Goal: Task Accomplishment & Management: Complete application form

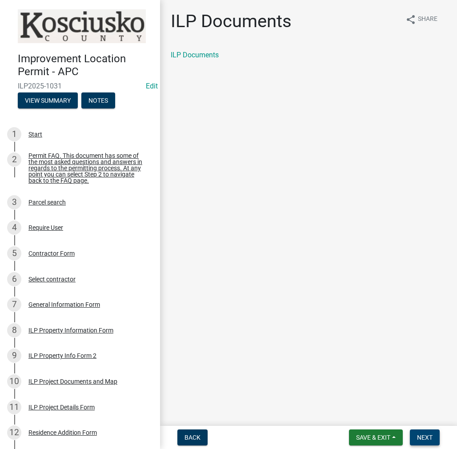
click at [414, 430] on button "Next" at bounding box center [425, 437] width 30 height 16
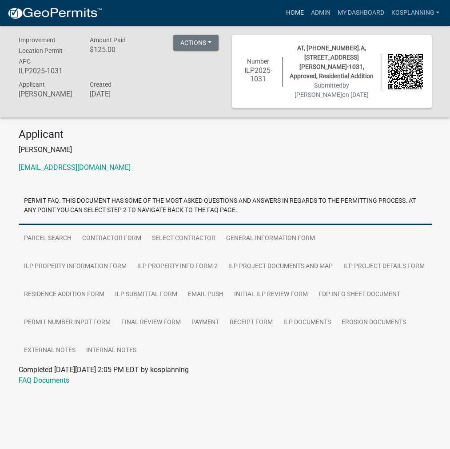
click at [297, 17] on link "Home" at bounding box center [294, 12] width 25 height 17
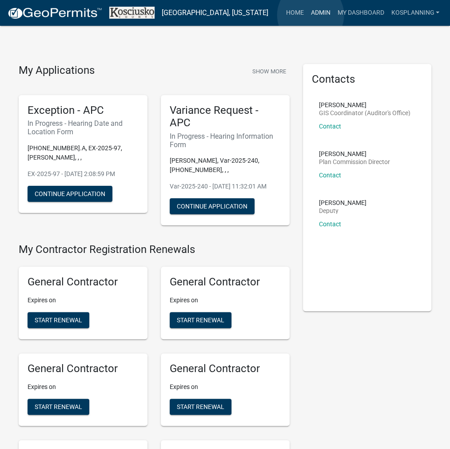
click at [311, 15] on link "Admin" at bounding box center [320, 12] width 27 height 17
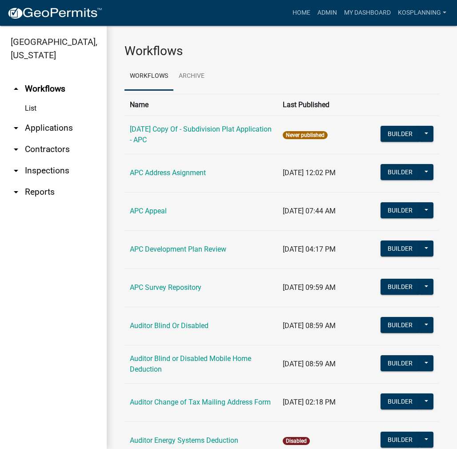
click at [53, 152] on link "arrow_drop_down Contractors" at bounding box center [53, 149] width 107 height 21
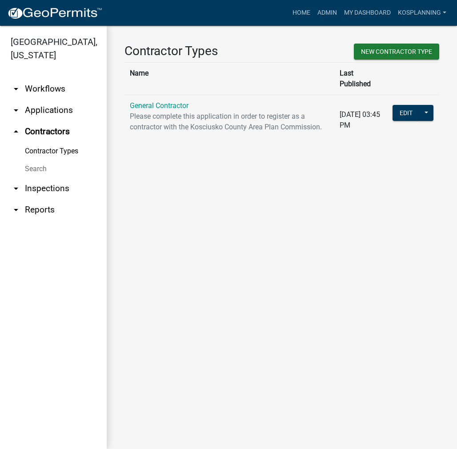
click at [190, 95] on td "General Contractor Please complete this application in order to register as a c…" at bounding box center [229, 120] width 210 height 50
click at [181, 101] on link "General Contractor" at bounding box center [159, 105] width 59 height 8
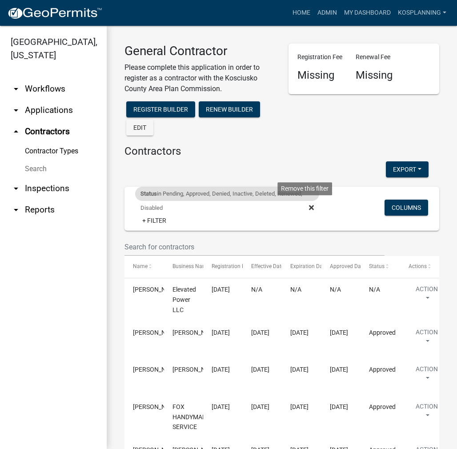
click at [309, 205] on icon at bounding box center [311, 207] width 5 height 5
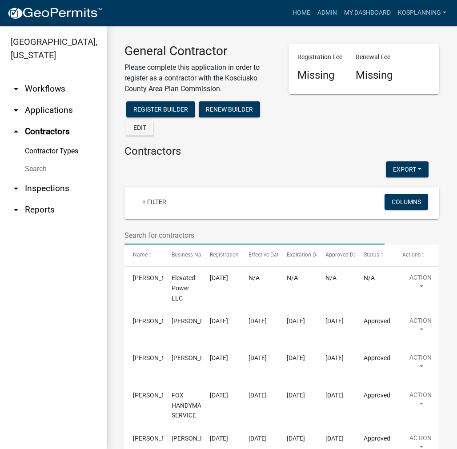
click at [147, 237] on input "text" at bounding box center [254, 235] width 260 height 18
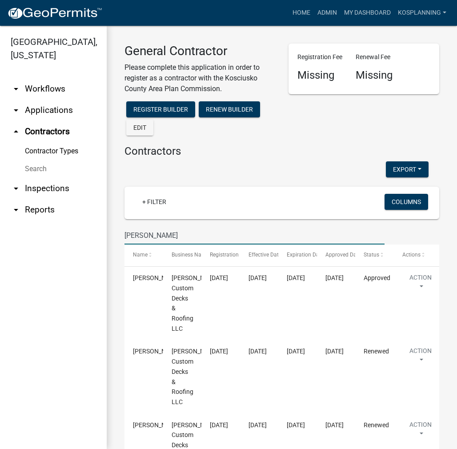
type input "[PERSON_NAME]"
click at [302, 13] on link "Home" at bounding box center [301, 12] width 25 height 17
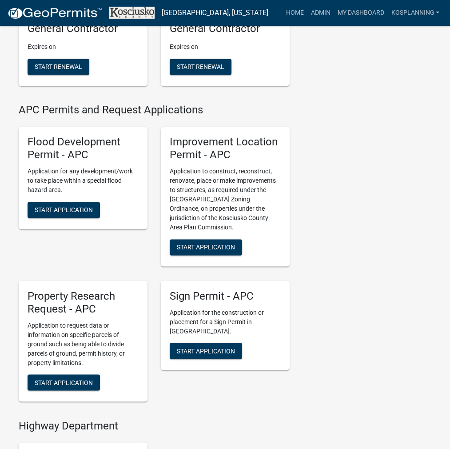
scroll to position [933, 0]
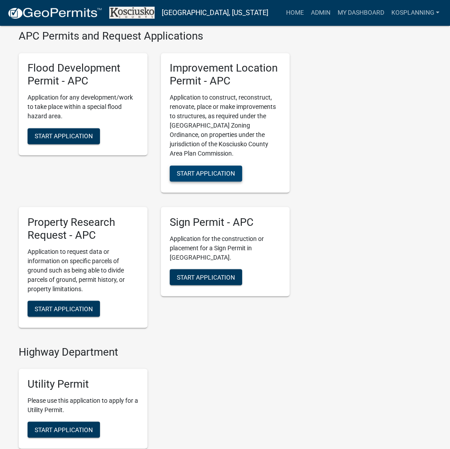
click at [230, 177] on span "Start Application" at bounding box center [206, 173] width 58 height 7
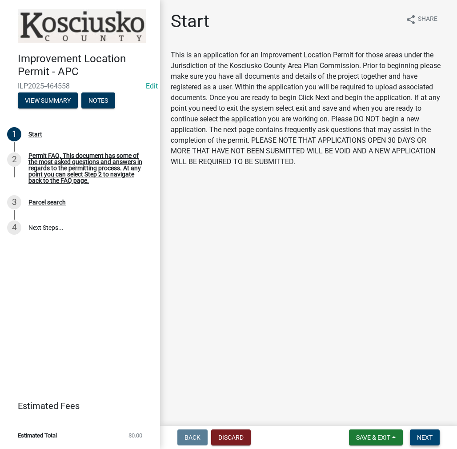
click at [427, 433] on button "Next" at bounding box center [425, 437] width 30 height 16
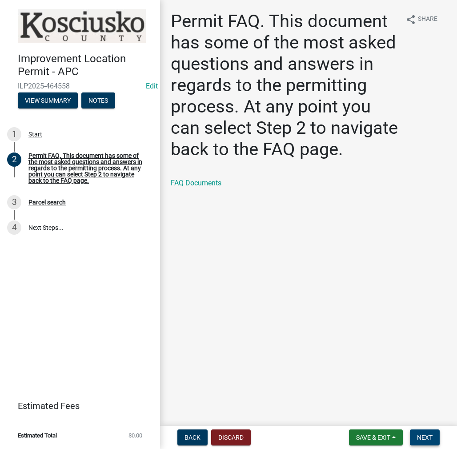
click at [419, 440] on span "Next" at bounding box center [425, 437] width 16 height 7
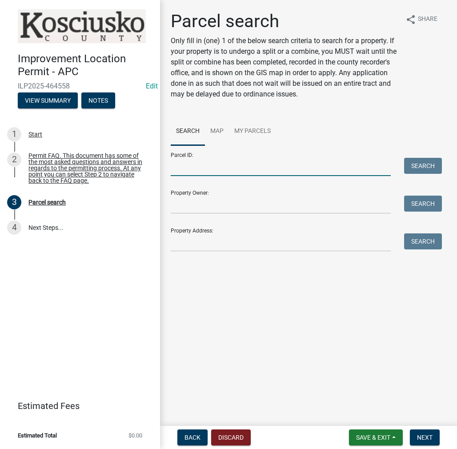
click at [200, 169] on input "Parcel ID:" at bounding box center [281, 167] width 220 height 18
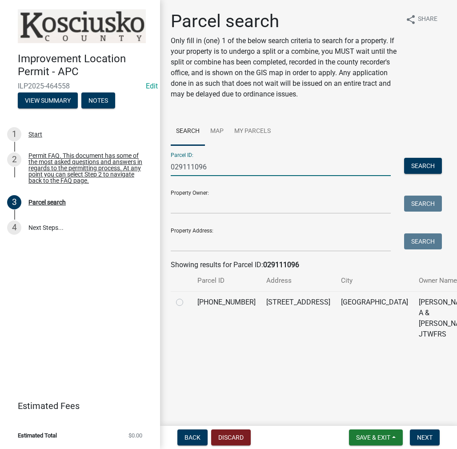
type input "029111096"
click at [187, 297] on label at bounding box center [187, 297] width 0 height 0
click at [187, 303] on input "radio" at bounding box center [190, 300] width 6 height 6
radio input "true"
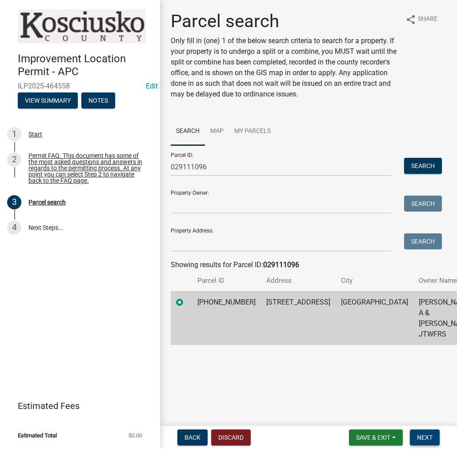
click at [430, 436] on span "Next" at bounding box center [425, 437] width 16 height 7
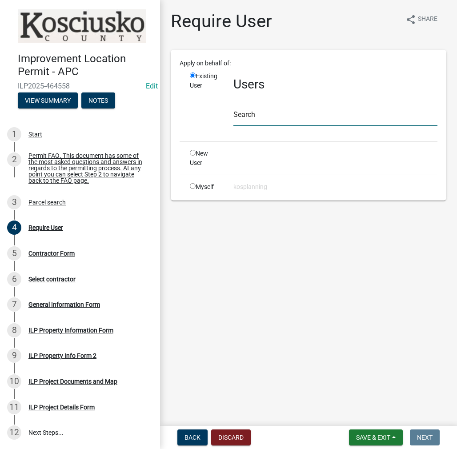
click at [247, 109] on input "text" at bounding box center [335, 117] width 204 height 18
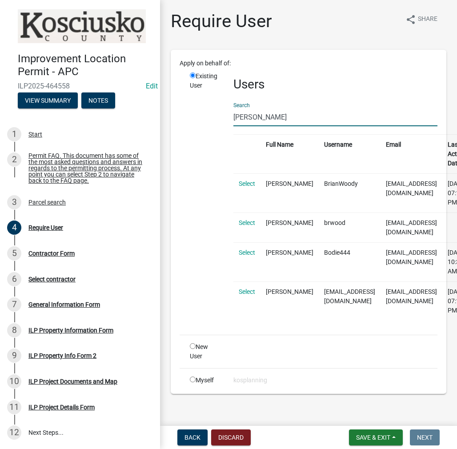
type input "[PERSON_NAME]"
click at [247, 219] on link "Select" at bounding box center [247, 222] width 16 height 7
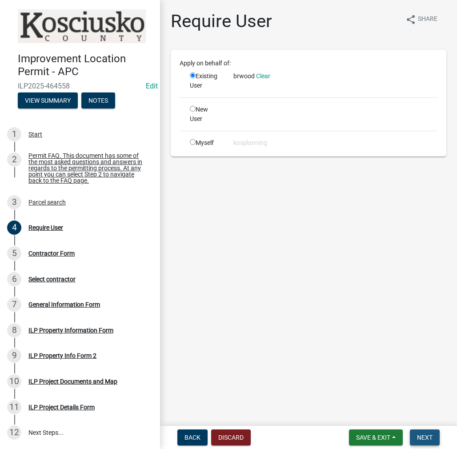
click at [420, 433] on button "Next" at bounding box center [425, 437] width 30 height 16
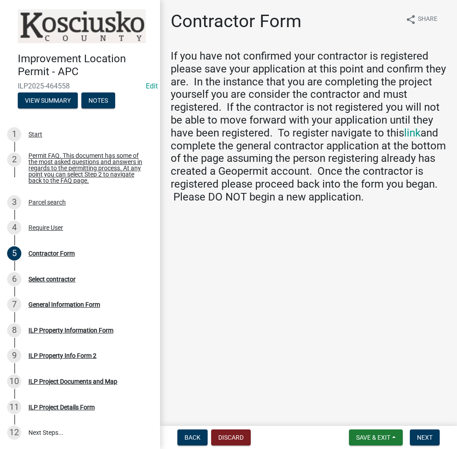
click at [431, 446] on nav "Back Discard Save & Exit Save Save & Exit Next" at bounding box center [308, 437] width 297 height 23
click at [432, 440] on button "Next" at bounding box center [425, 437] width 30 height 16
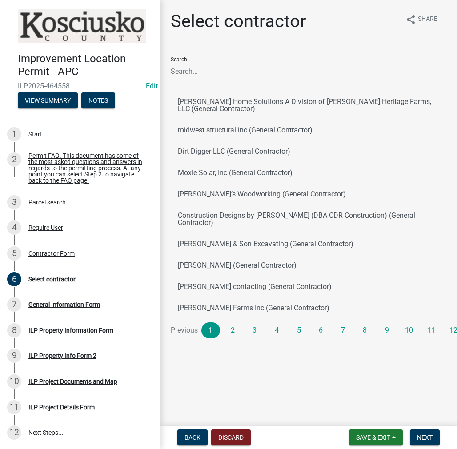
click at [201, 68] on input "Search" at bounding box center [309, 71] width 276 height 18
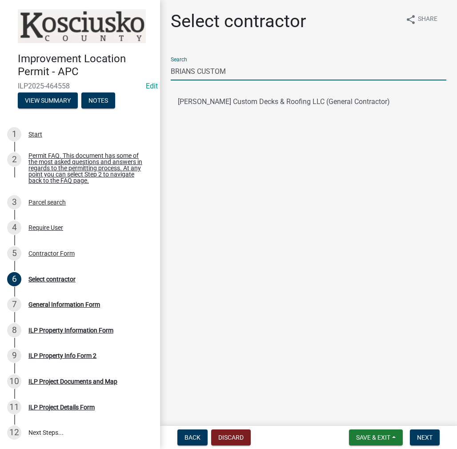
type input "BRIANS CUSTOM"
click at [228, 93] on button "[PERSON_NAME] Custom Decks & Roofing LLC (General Contractor)" at bounding box center [309, 101] width 276 height 21
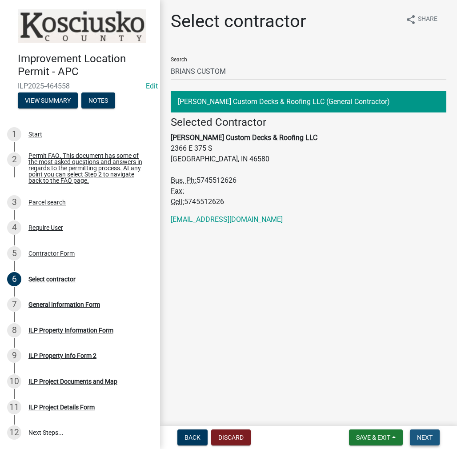
click at [416, 437] on button "Next" at bounding box center [425, 437] width 30 height 16
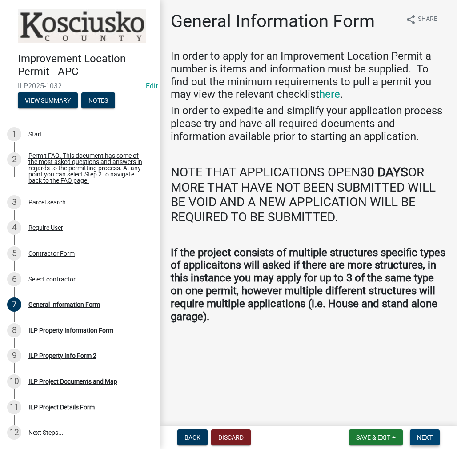
click at [430, 437] on span "Next" at bounding box center [425, 437] width 16 height 7
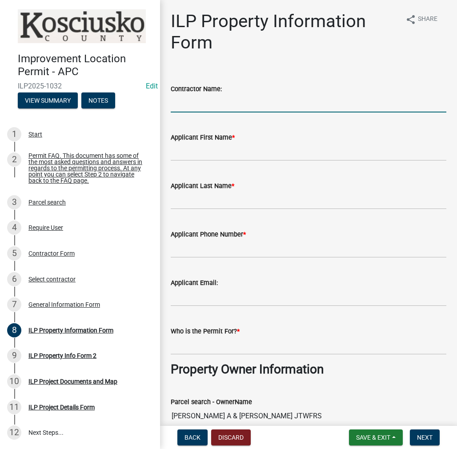
click at [195, 103] on input "Contractor Name:" at bounding box center [309, 103] width 276 height 18
type input "[PERSON_NAME] CUSTOM DECKS & ROOFING"
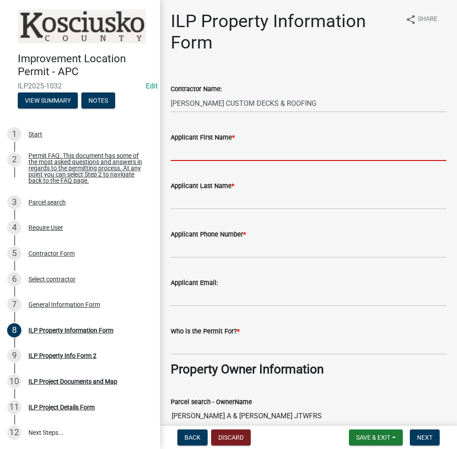
click at [194, 148] on input "Applicant First Name *" at bounding box center [309, 152] width 276 height 18
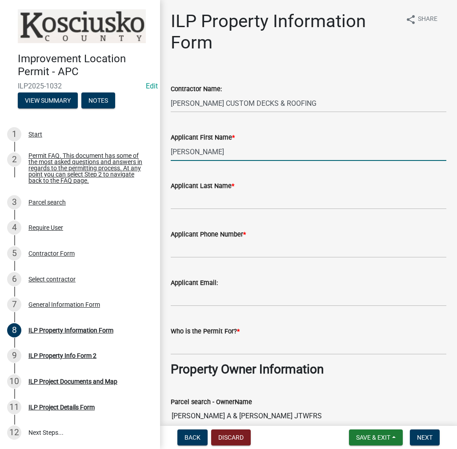
type input "[PERSON_NAME]"
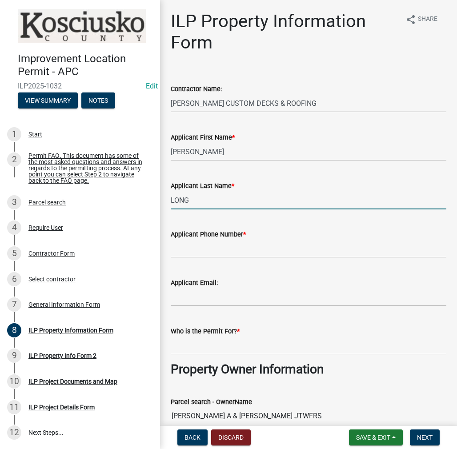
type input "LONG"
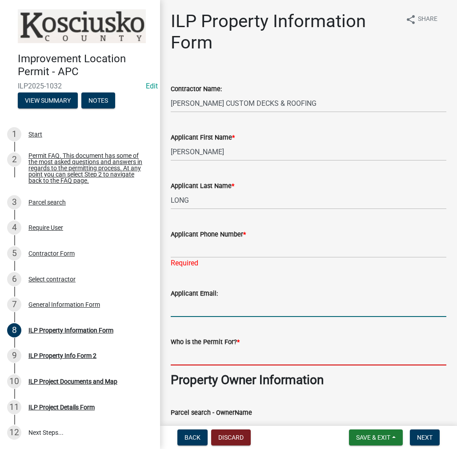
click at [190, 358] on input "Who is the Permit For? *" at bounding box center [309, 356] width 276 height 18
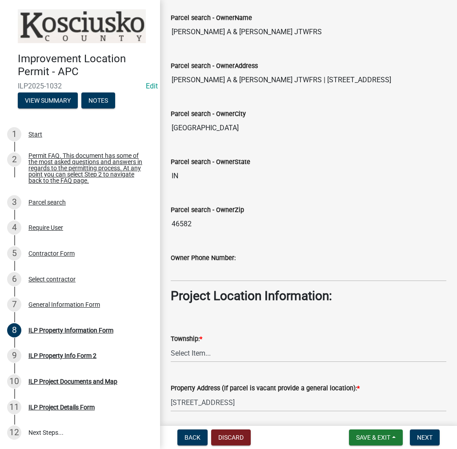
scroll to position [445, 0]
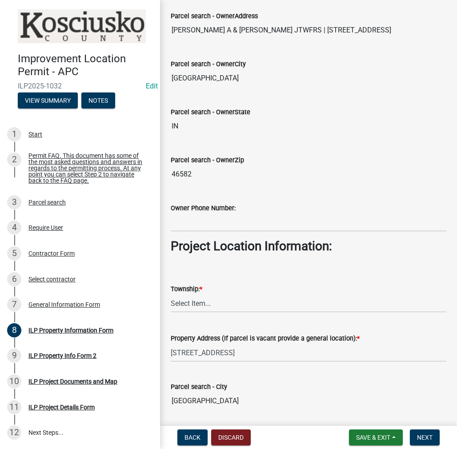
type input "[PERSON_NAME]"
click at [195, 297] on select "Select Item... [PERSON_NAME] - Elkhart Co Clay Etna [GEOGRAPHIC_DATA][PERSON_NA…" at bounding box center [309, 303] width 276 height 18
click at [171, 294] on select "Select Item... [PERSON_NAME] - Elkhart Co Clay Etna [GEOGRAPHIC_DATA][PERSON_NA…" at bounding box center [309, 303] width 276 height 18
select select "ce5e5af6-c6c5-4687-8c03-18a23ec22597"
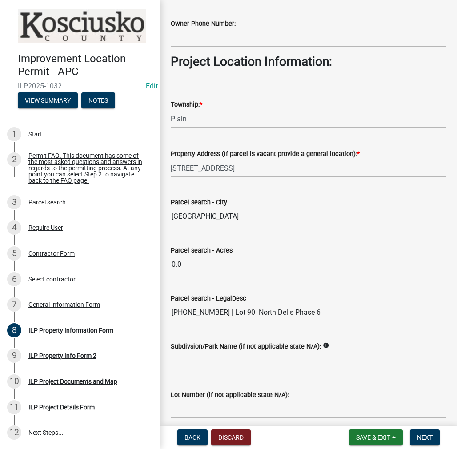
scroll to position [665, 0]
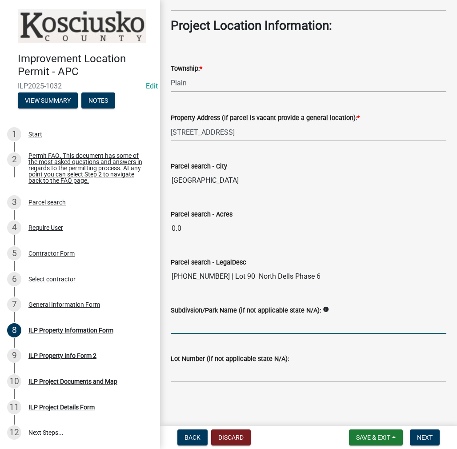
click at [194, 320] on input "Subdivsion/Park Name (if not applicable state N/A):" at bounding box center [309, 325] width 276 height 18
type input "NORTH DELLS"
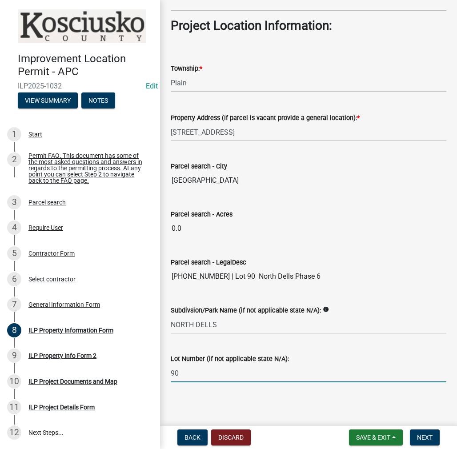
type input "90"
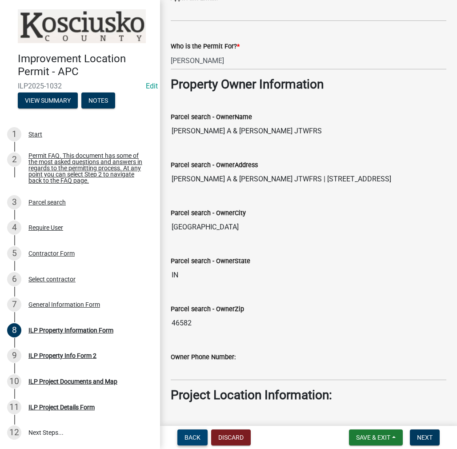
scroll to position [0, 0]
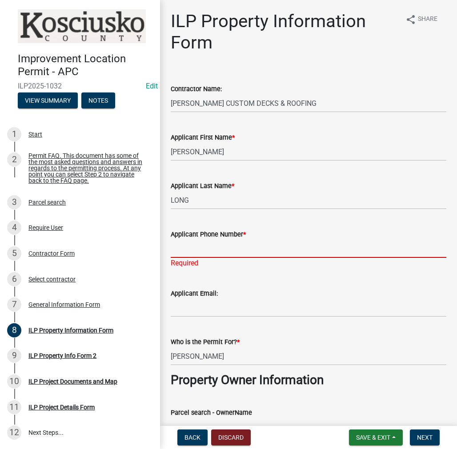
click at [275, 247] on input "Applicant Phone Number *" at bounding box center [309, 249] width 276 height 18
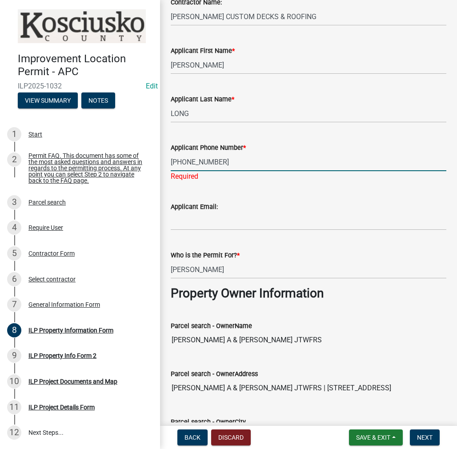
scroll to position [89, 0]
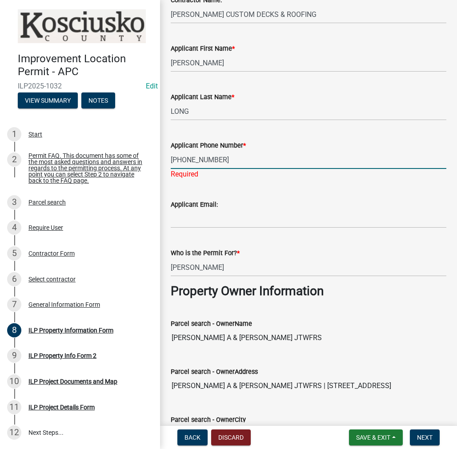
type input "[PHONE_NUMBER]"
click at [379, 331] on input "[PERSON_NAME] A & [PERSON_NAME] JTWFRS" at bounding box center [309, 338] width 276 height 18
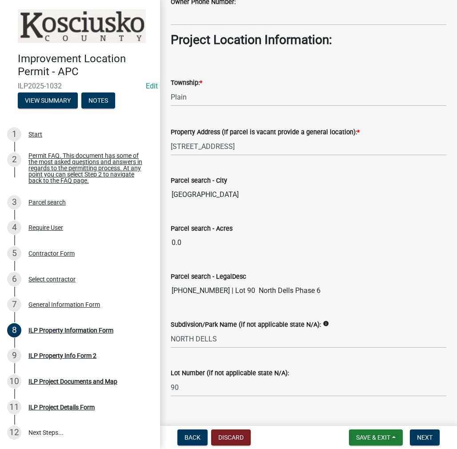
scroll to position [654, 0]
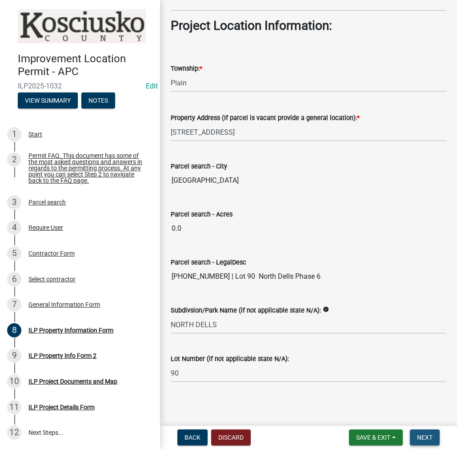
click at [420, 434] on span "Next" at bounding box center [425, 437] width 16 height 7
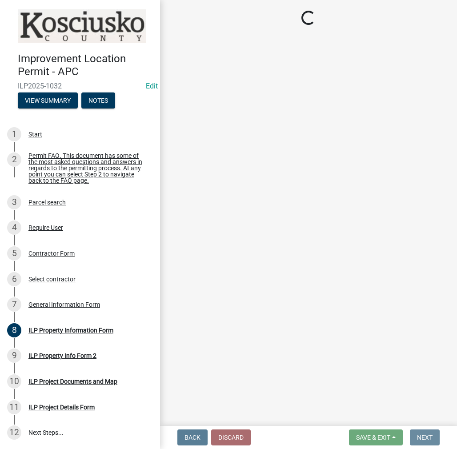
scroll to position [0, 0]
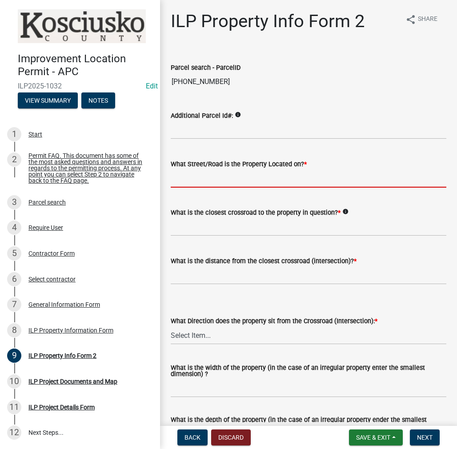
click at [274, 170] on input "What Street/Road is the Property Located on? *" at bounding box center [309, 178] width 276 height 18
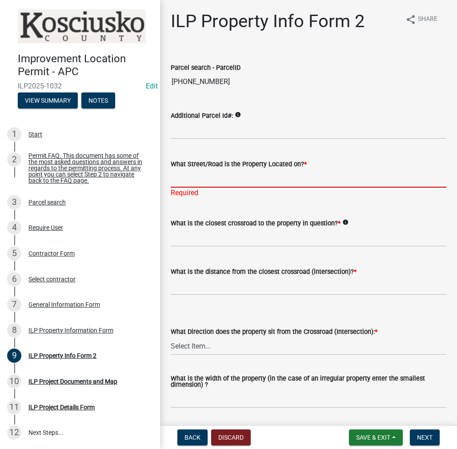
click at [311, 177] on input "What Street/Road is the Property Located on? *" at bounding box center [309, 178] width 276 height 18
type input "BIRCHWOOD CT"
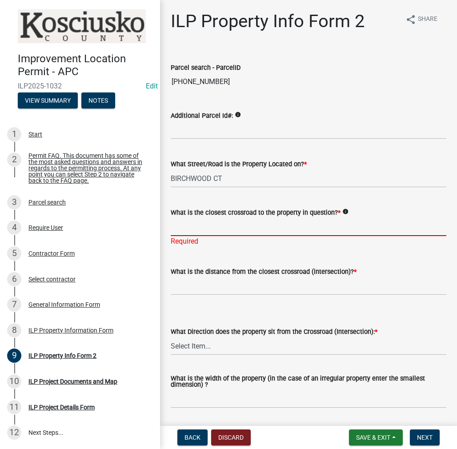
click at [362, 230] on input "What is the closest crossroad to the property in question? *" at bounding box center [309, 227] width 276 height 18
type input "GREENFIELD"
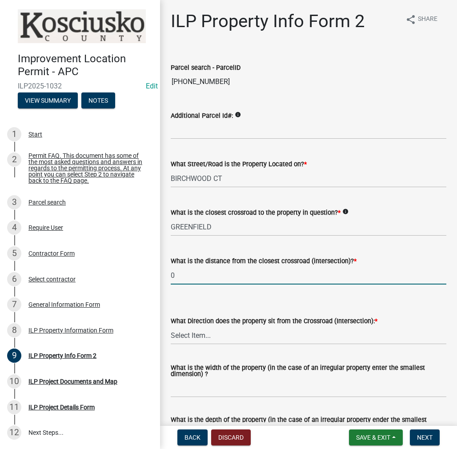
type input "0"
select select "d1e29b26-5d4c-45d9-9a17-32724f9b6679"
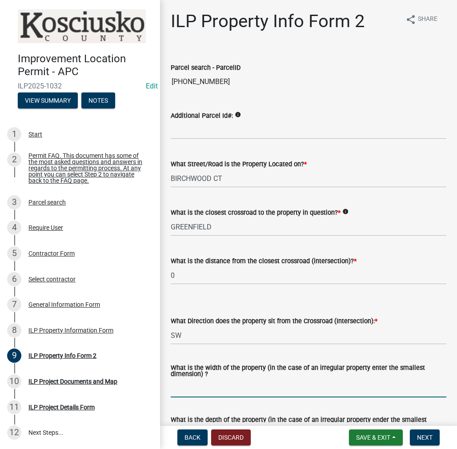
click at [339, 383] on input "What is the width of the property (in the case of an irregular property enter t…" at bounding box center [309, 388] width 276 height 18
click at [231, 388] on input "What is the width of the property (in the case of an irregular property enter t…" at bounding box center [309, 388] width 276 height 18
type input "175"
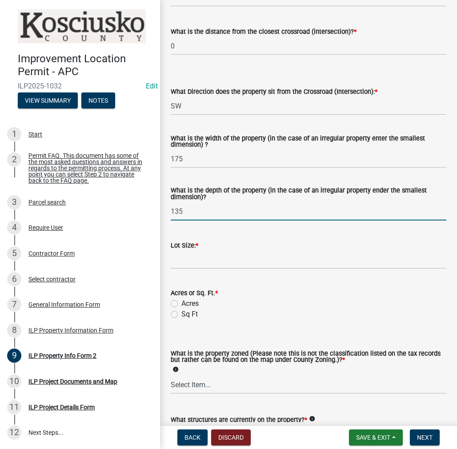
type input "135"
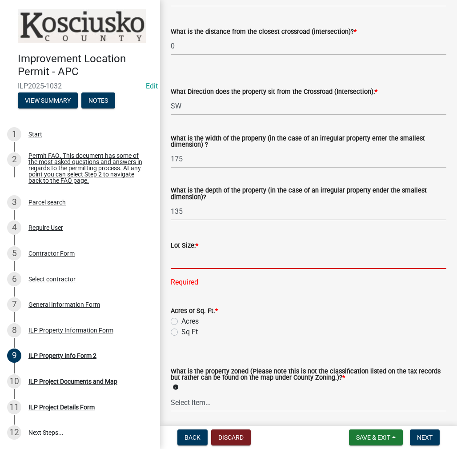
click at [252, 257] on input "text" at bounding box center [309, 260] width 276 height 18
type input "23625"
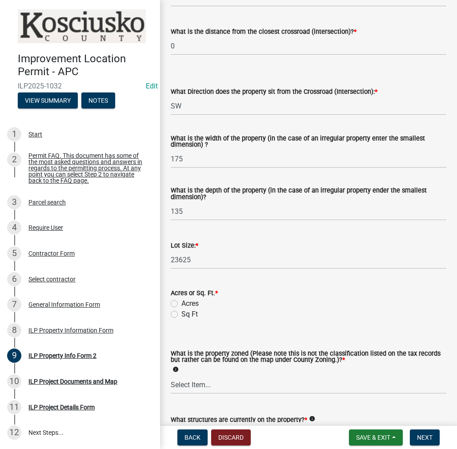
click at [177, 330] on wm-data-entity-input-list "Parcel search - ParcelID [PHONE_NUMBER] Additional Parcel Id#: info What Street…" at bounding box center [309, 146] width 276 height 653
click at [181, 314] on label "Sq Ft" at bounding box center [189, 314] width 16 height 11
click at [181, 314] on input "Sq Ft" at bounding box center [184, 312] width 6 height 6
radio input "true"
click at [237, 388] on select "Select Item... Agricultural Agricultural 2 Commercial Environmental Industrial …" at bounding box center [309, 385] width 276 height 18
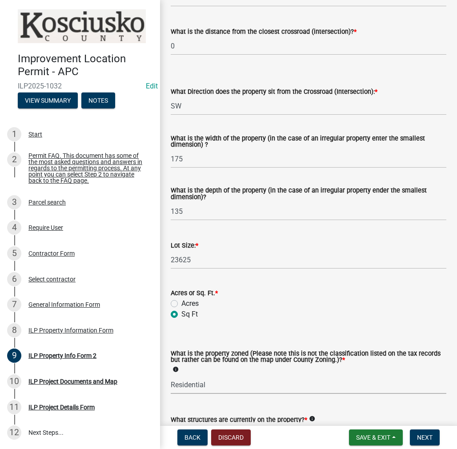
click at [171, 376] on select "Select Item... Agricultural Agricultural 2 Commercial Environmental Industrial …" at bounding box center [309, 385] width 276 height 18
select select "1146270b-2111-4e23-bf7f-74ce85cf7041"
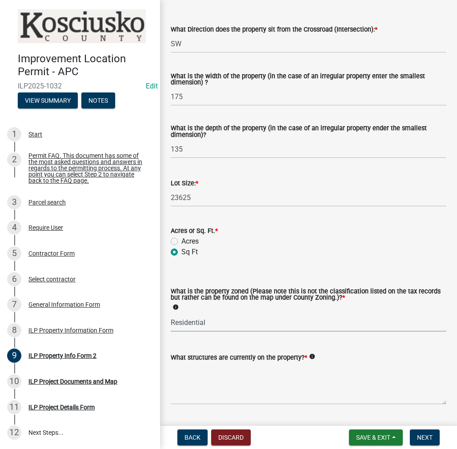
scroll to position [316, 0]
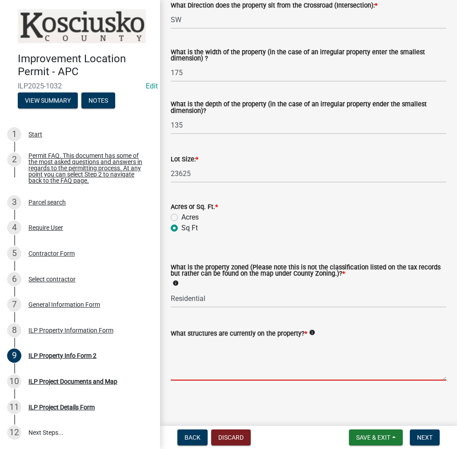
click at [282, 364] on textarea "What structures are currently on the property? *" at bounding box center [309, 360] width 276 height 42
type textarea "RESIDENCE"
click at [423, 434] on span "Next" at bounding box center [425, 437] width 16 height 7
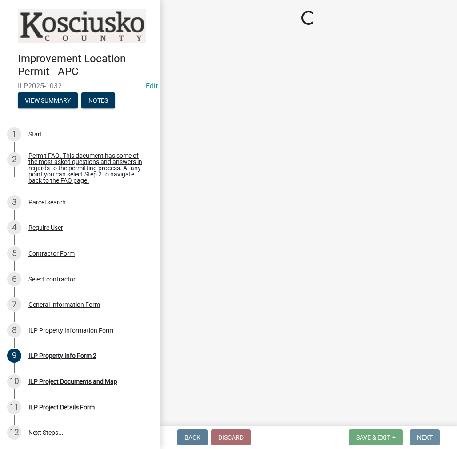
scroll to position [0, 0]
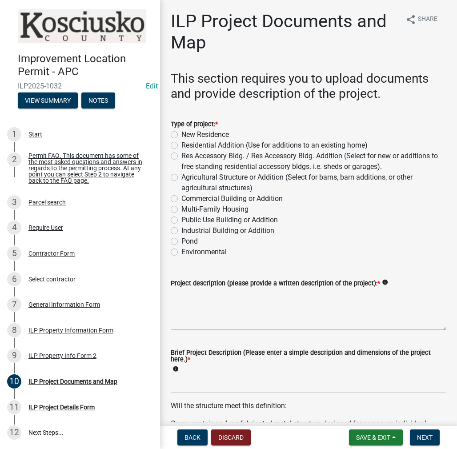
click at [181, 143] on label "Residential Addition (Use for additions to an existing home)" at bounding box center [274, 145] width 186 height 11
click at [181, 143] on input "Residential Addition (Use for additions to an existing home)" at bounding box center [184, 143] width 6 height 6
radio input "true"
click at [215, 307] on textarea "Project description (please provide a written description of the project): *" at bounding box center [309, 309] width 276 height 42
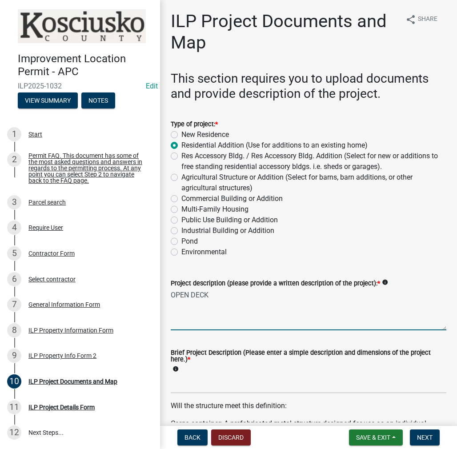
type textarea "OPEN DECK"
click at [191, 386] on input "Brief Project Description (Please enter a simple description and dimensions of …" at bounding box center [309, 384] width 276 height 18
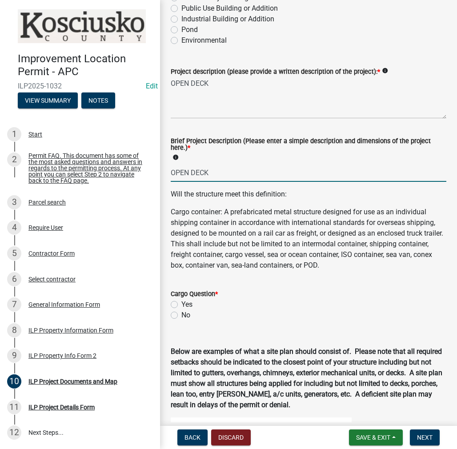
scroll to position [222, 0]
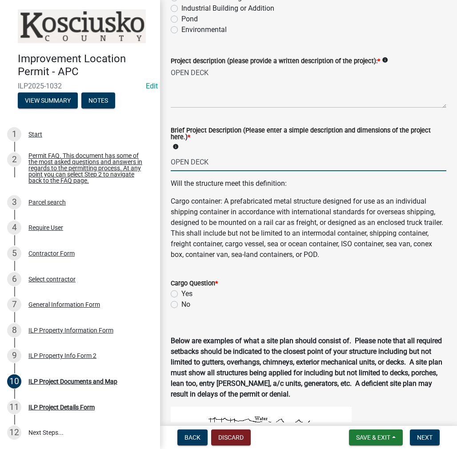
type input "OPEN DECK"
click at [181, 302] on label "No" at bounding box center [185, 304] width 9 height 11
click at [181, 302] on input "No" at bounding box center [184, 302] width 6 height 6
radio input "true"
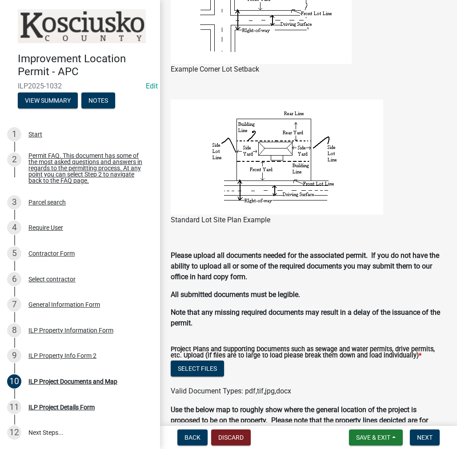
scroll to position [696, 0]
click at [190, 370] on button "Select files" at bounding box center [197, 368] width 53 height 16
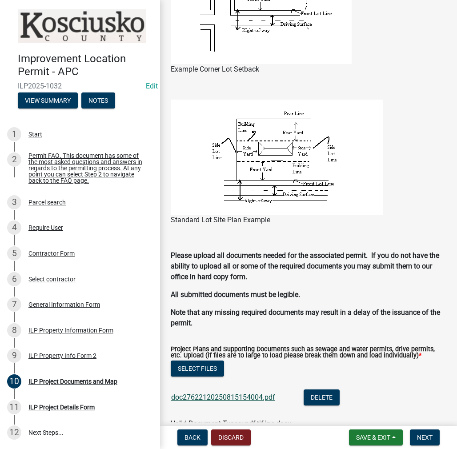
click at [245, 396] on link "doc27622120250815154004.pdf" at bounding box center [223, 397] width 104 height 8
click at [199, 368] on button "Select files" at bounding box center [197, 368] width 53 height 16
click at [425, 440] on span "Next" at bounding box center [425, 437] width 16 height 7
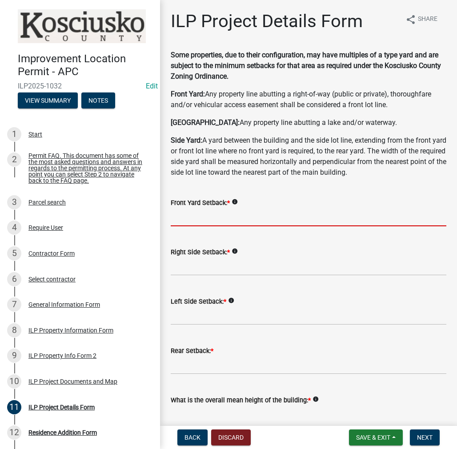
click at [279, 220] on input "text" at bounding box center [309, 217] width 276 height 18
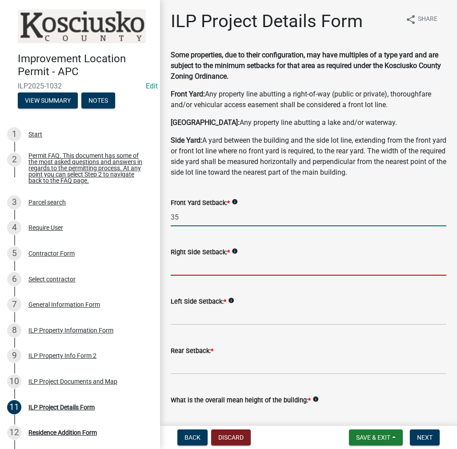
type input "35.0"
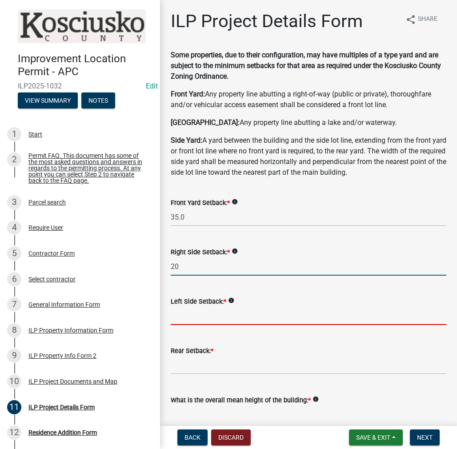
type input "20.0"
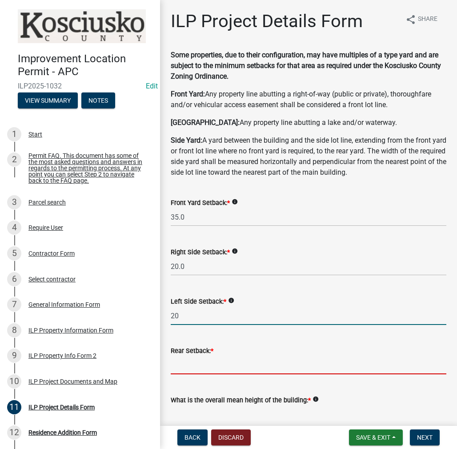
type input "20.0"
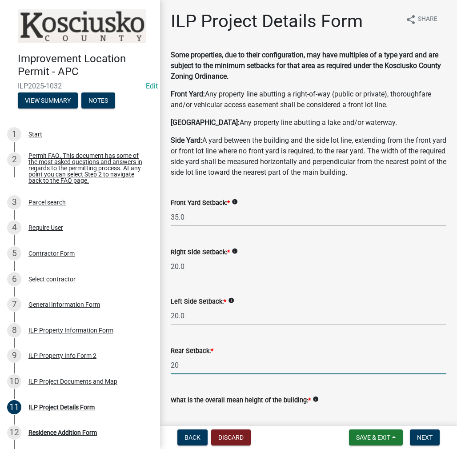
type input "20.0"
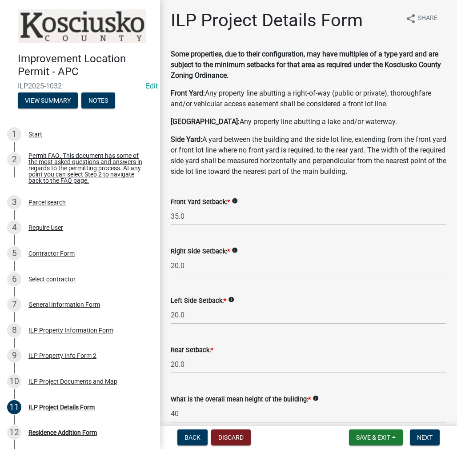
type input "40.0"
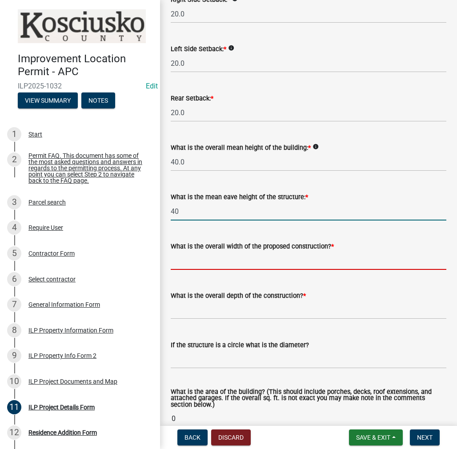
type input "40.0"
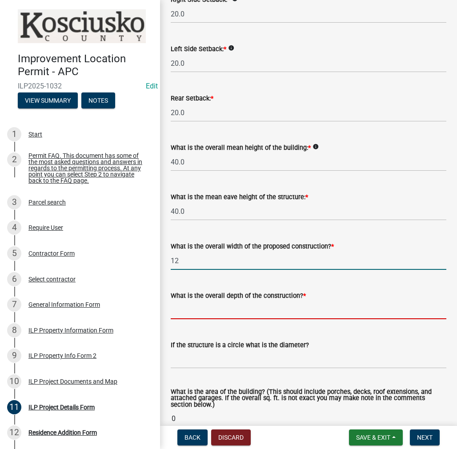
type input "12.00"
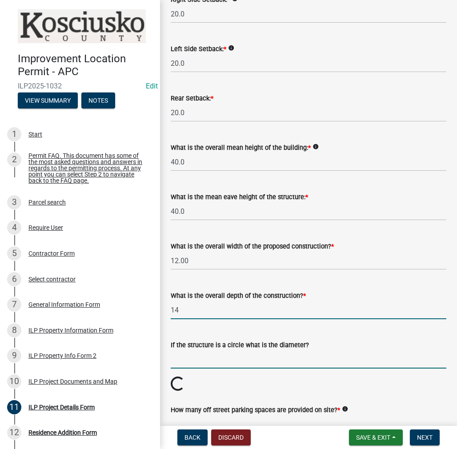
type input "14.00"
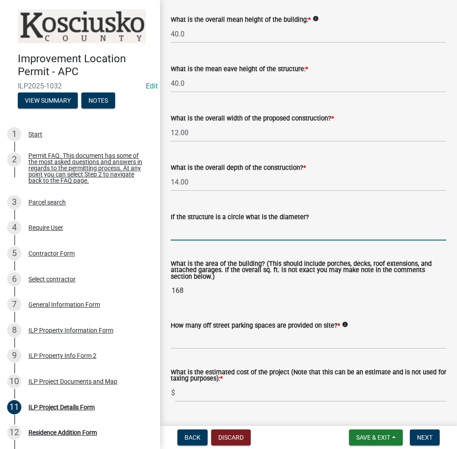
scroll to position [386, 0]
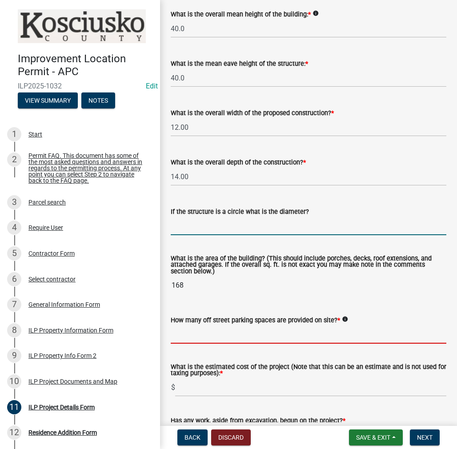
click at [217, 339] on input "text" at bounding box center [309, 334] width 276 height 18
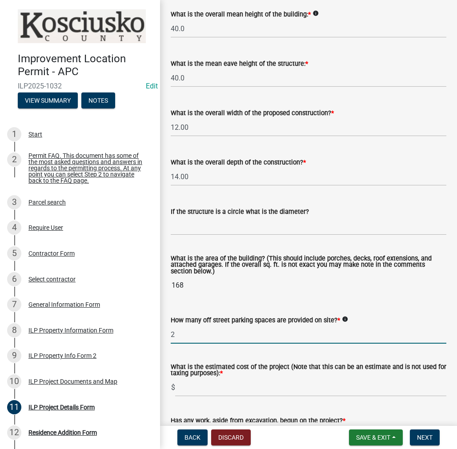
type input "2"
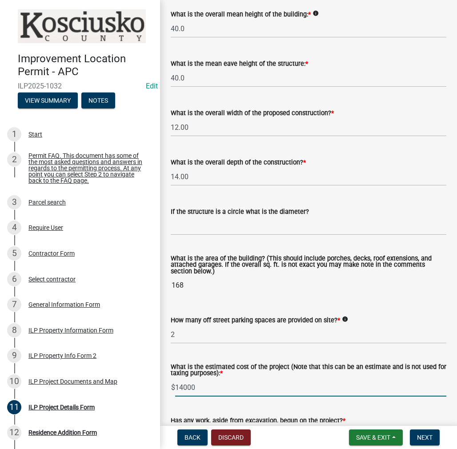
type input "14000"
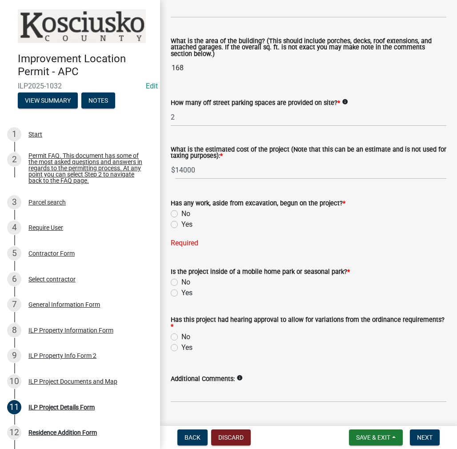
click at [181, 213] on label "No" at bounding box center [185, 213] width 9 height 11
click at [181, 213] on input "No" at bounding box center [184, 211] width 6 height 6
radio input "true"
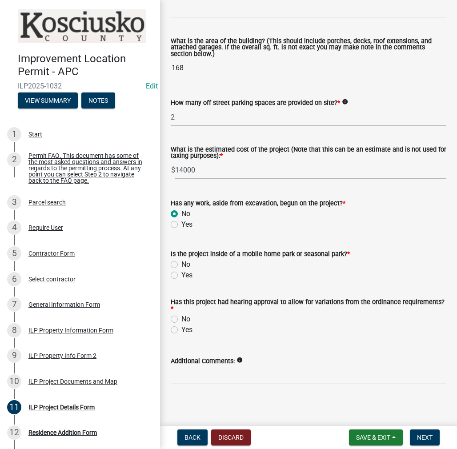
click at [181, 266] on label "No" at bounding box center [185, 264] width 9 height 11
click at [181, 265] on input "No" at bounding box center [184, 262] width 6 height 6
radio input "true"
click at [181, 320] on label "No" at bounding box center [185, 319] width 9 height 11
click at [181, 320] on input "No" at bounding box center [184, 317] width 6 height 6
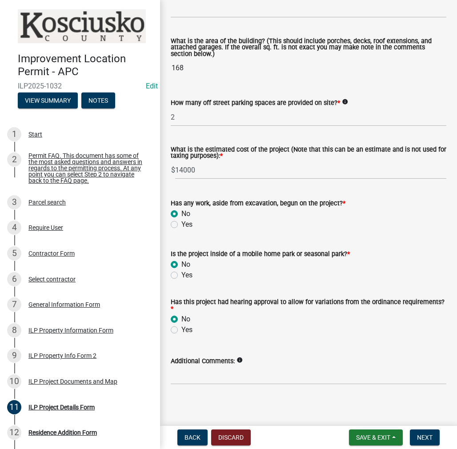
radio input "true"
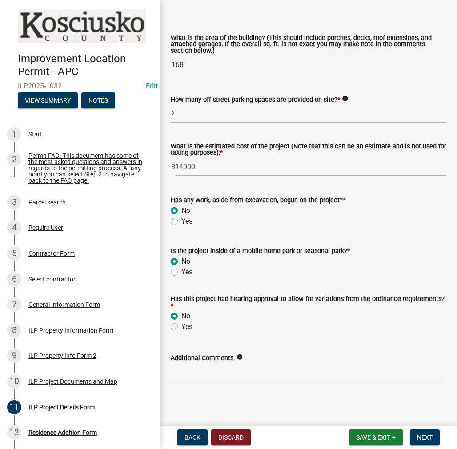
scroll to position [607, 0]
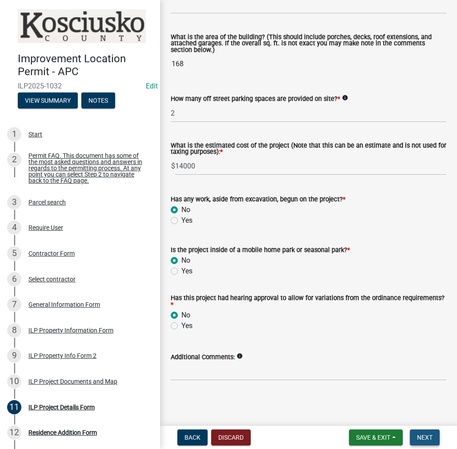
click at [430, 439] on span "Next" at bounding box center [425, 437] width 16 height 7
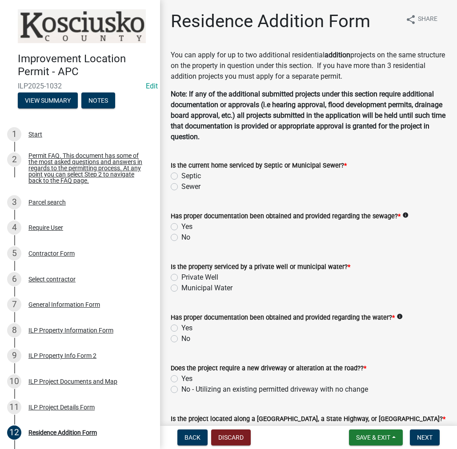
click at [181, 178] on label "Septic" at bounding box center [191, 176] width 20 height 11
click at [181, 176] on input "Septic" at bounding box center [184, 174] width 6 height 6
radio input "true"
click at [181, 229] on label "Yes" at bounding box center [186, 226] width 11 height 11
click at [181, 227] on input "Yes" at bounding box center [184, 224] width 6 height 6
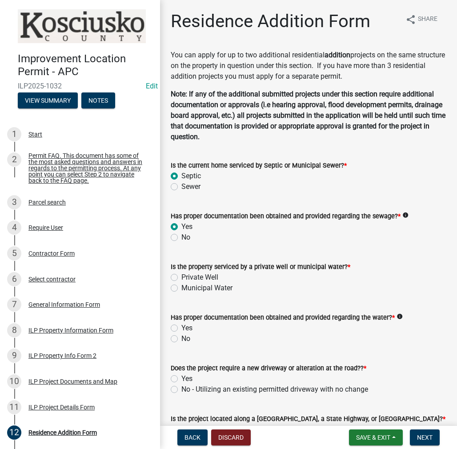
radio input "true"
click at [181, 278] on label "Private Well" at bounding box center [199, 277] width 37 height 11
click at [181, 278] on input "Private Well" at bounding box center [184, 275] width 6 height 6
radio input "true"
click at [181, 327] on label "Yes" at bounding box center [186, 328] width 11 height 11
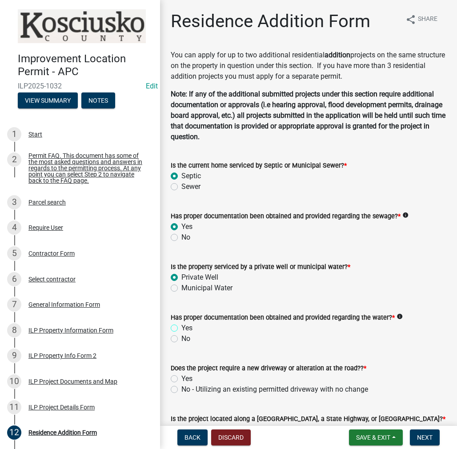
click at [181, 327] on input "Yes" at bounding box center [184, 326] width 6 height 6
radio input "true"
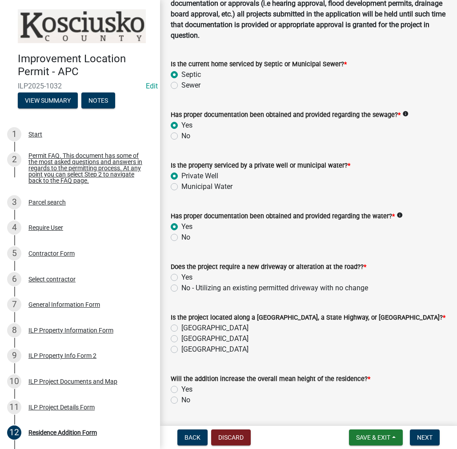
scroll to position [133, 0]
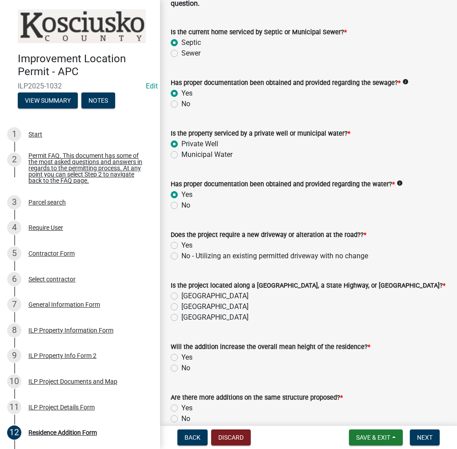
click at [181, 257] on label "No - Utilizing an existing permitted driveway with no change" at bounding box center [274, 256] width 187 height 11
click at [181, 256] on input "No - Utilizing an existing permitted driveway with no change" at bounding box center [184, 254] width 6 height 6
radio input "true"
click at [181, 295] on label "[GEOGRAPHIC_DATA]" at bounding box center [214, 296] width 67 height 11
click at [181, 295] on input "[GEOGRAPHIC_DATA]" at bounding box center [184, 294] width 6 height 6
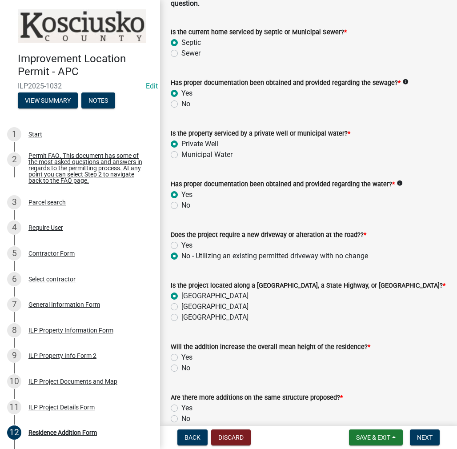
radio input "true"
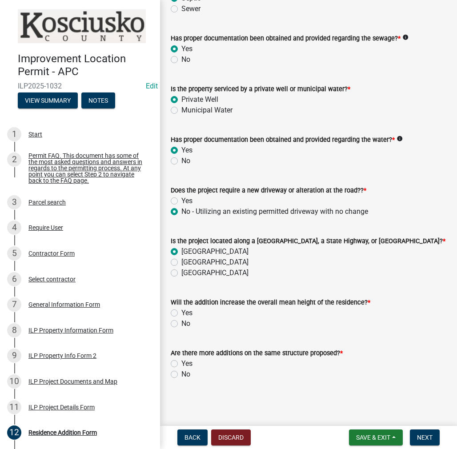
click at [181, 324] on label "No" at bounding box center [185, 323] width 9 height 11
click at [181, 324] on input "No" at bounding box center [184, 321] width 6 height 6
radio input "true"
click at [173, 390] on div "Residence Addition Form share Share You can apply for up to two additional resi…" at bounding box center [308, 114] width 289 height 563
click at [181, 373] on label "No" at bounding box center [185, 374] width 9 height 11
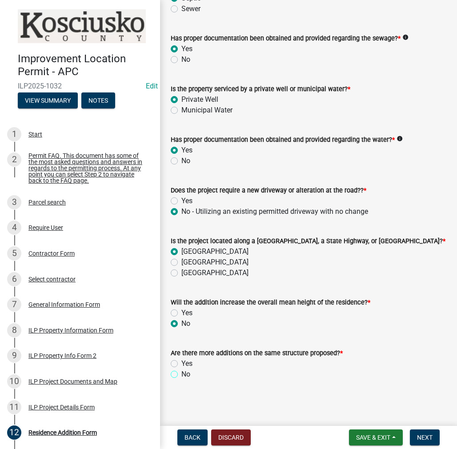
click at [181, 373] on input "No" at bounding box center [184, 372] width 6 height 6
radio input "true"
click at [422, 434] on span "Next" at bounding box center [425, 437] width 16 height 7
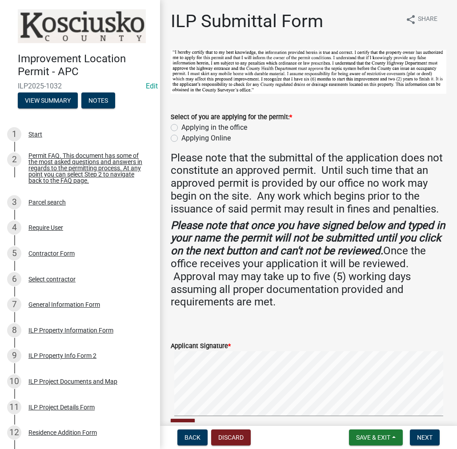
click at [181, 128] on label "Applying in the office" at bounding box center [214, 127] width 66 height 11
click at [181, 128] on input "Applying in the office" at bounding box center [184, 125] width 6 height 6
radio input "true"
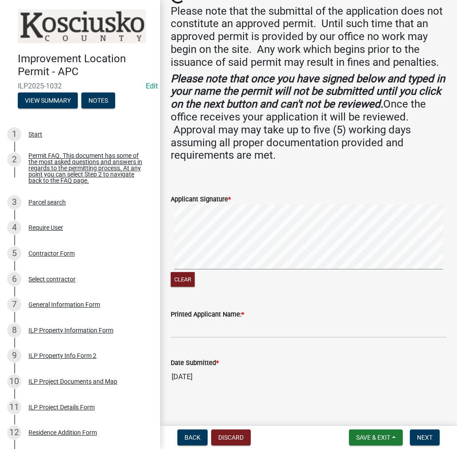
scroll to position [162, 0]
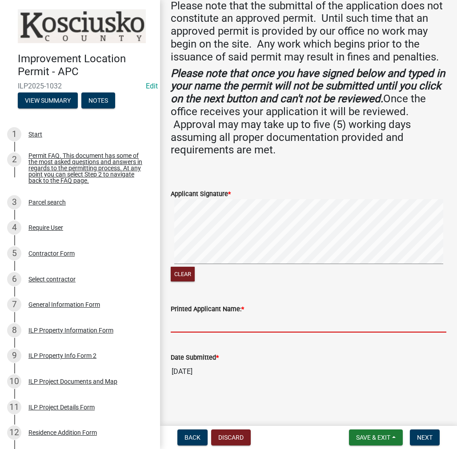
click at [261, 324] on input "Printed Applicant Name: *" at bounding box center [309, 323] width 276 height 18
type input "[PERSON_NAME]"
click at [416, 439] on button "Next" at bounding box center [425, 437] width 30 height 16
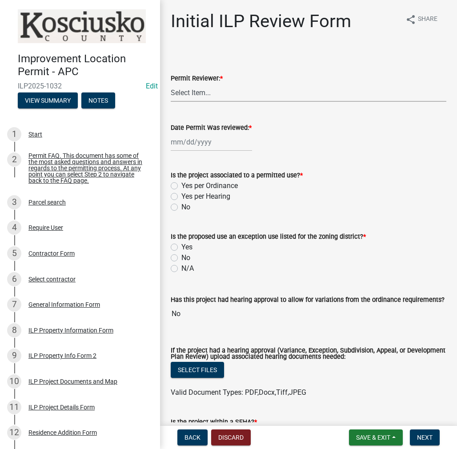
click at [270, 96] on select "Select Item... MMS LT AT CS [PERSON_NAME]" at bounding box center [309, 93] width 276 height 18
click at [171, 84] on select "Select Item... MMS LT AT CS [PERSON_NAME]" at bounding box center [309, 93] width 276 height 18
select select "d95389f4-ab5a-4603-9826-29cf73316391"
select select "8"
select select "2025"
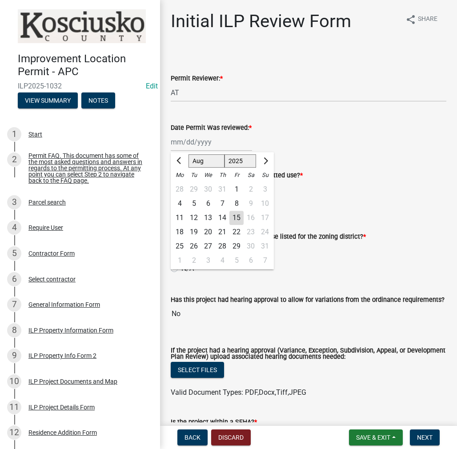
click at [218, 148] on div "[PERSON_NAME] Feb Mar Apr [PERSON_NAME][DATE] Oct Nov [DATE] 1526 1527 1528 152…" at bounding box center [211, 142] width 81 height 18
click at [235, 219] on div "15" at bounding box center [236, 218] width 14 height 14
type input "[DATE]"
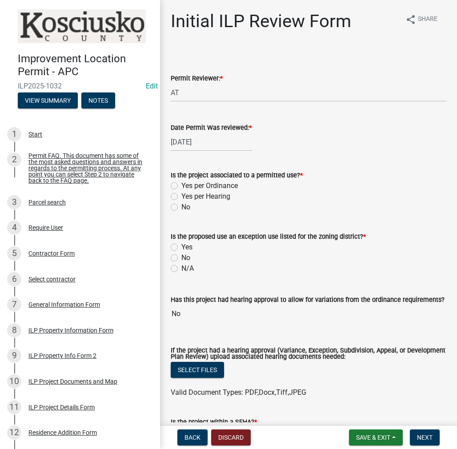
click at [181, 187] on label "Yes per Ordinance" at bounding box center [209, 185] width 56 height 11
click at [181, 186] on input "Yes per Ordinance" at bounding box center [184, 183] width 6 height 6
radio input "true"
click at [181, 267] on label "N/A" at bounding box center [187, 268] width 12 height 11
click at [181, 267] on input "N/A" at bounding box center [184, 266] width 6 height 6
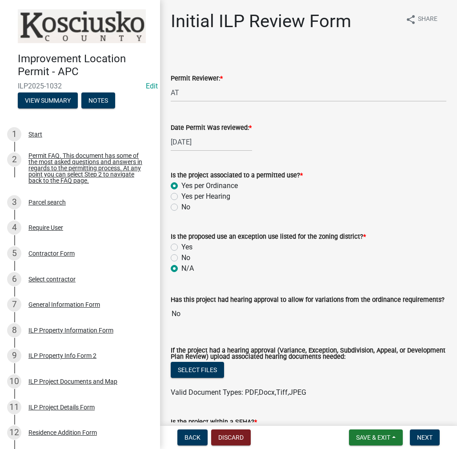
radio input "true"
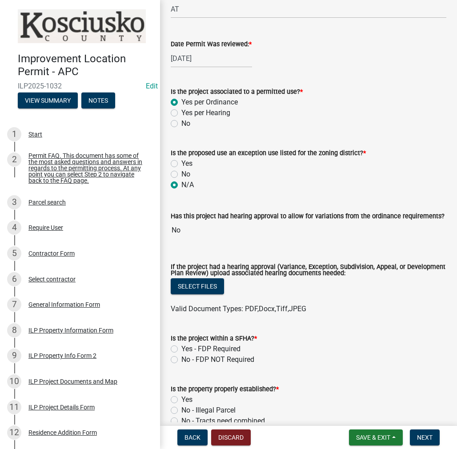
scroll to position [89, 0]
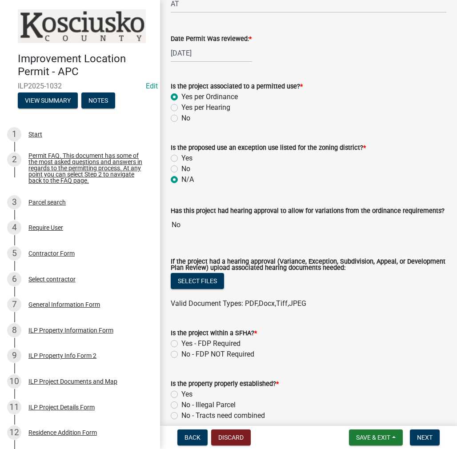
click at [181, 354] on label "No - FDP NOT Required" at bounding box center [217, 354] width 73 height 11
click at [181, 354] on input "No - FDP NOT Required" at bounding box center [184, 352] width 6 height 6
radio input "true"
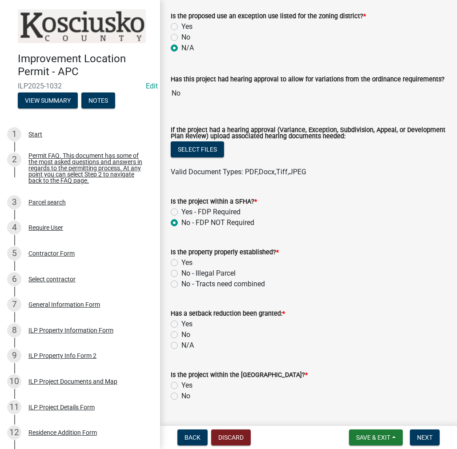
scroll to position [222, 0]
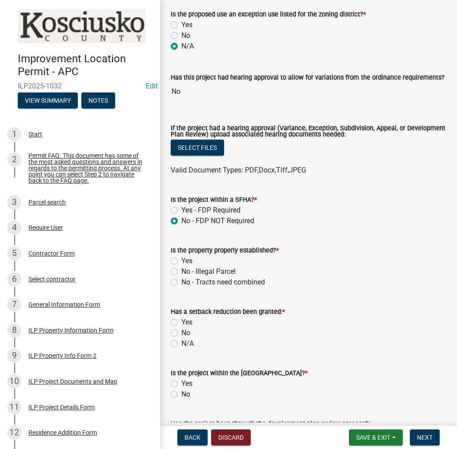
click at [181, 261] on label "Yes" at bounding box center [186, 261] width 11 height 11
click at [181, 261] on input "Yes" at bounding box center [184, 259] width 6 height 6
radio input "true"
click at [181, 332] on label "No" at bounding box center [185, 333] width 9 height 11
click at [181, 332] on input "No" at bounding box center [184, 331] width 6 height 6
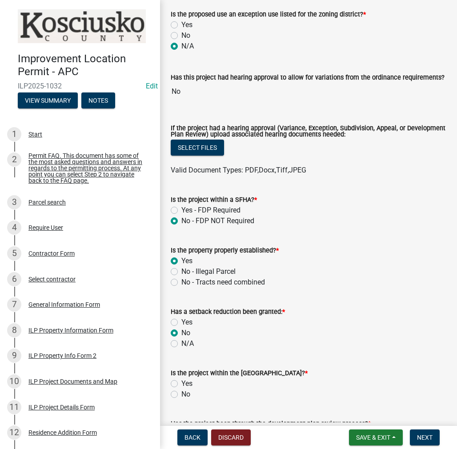
radio input "true"
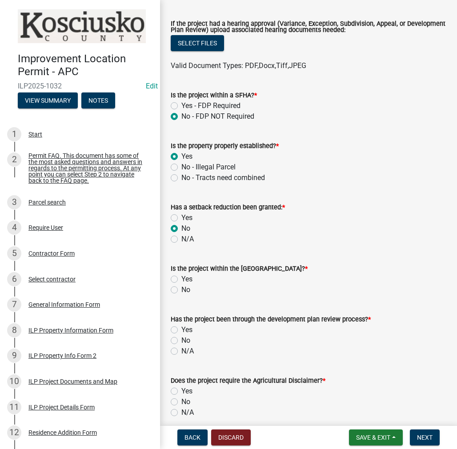
scroll to position [356, 0]
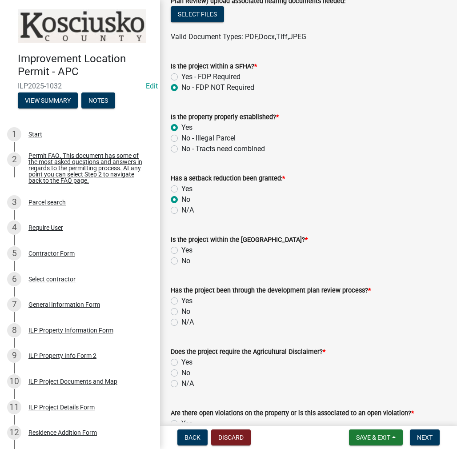
click at [181, 260] on label "No" at bounding box center [185, 261] width 9 height 11
click at [181, 260] on input "No" at bounding box center [184, 259] width 6 height 6
radio input "true"
click at [181, 324] on label "N/A" at bounding box center [187, 322] width 12 height 11
click at [181, 323] on input "N/A" at bounding box center [184, 320] width 6 height 6
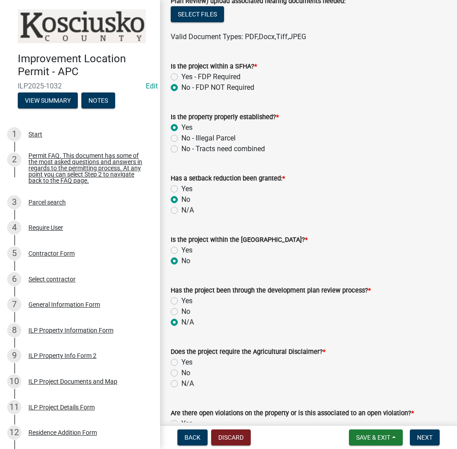
radio input "true"
click at [181, 374] on label "No" at bounding box center [185, 373] width 9 height 11
click at [181, 373] on input "No" at bounding box center [184, 371] width 6 height 6
radio input "true"
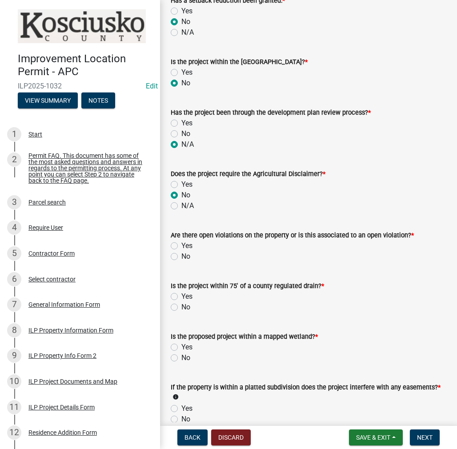
click at [181, 255] on label "No" at bounding box center [185, 256] width 9 height 11
click at [181, 255] on input "No" at bounding box center [184, 254] width 6 height 6
radio input "true"
click at [181, 308] on label "No" at bounding box center [185, 307] width 9 height 11
click at [181, 308] on input "No" at bounding box center [184, 305] width 6 height 6
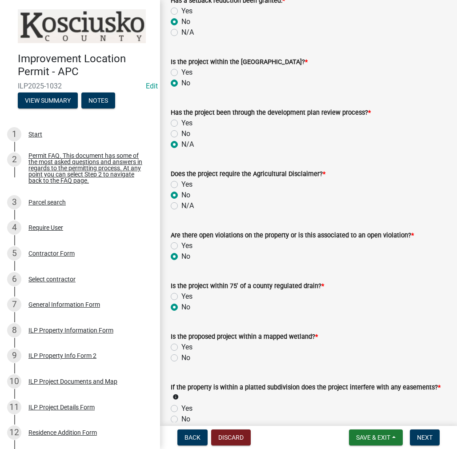
radio input "true"
click at [181, 357] on label "No" at bounding box center [185, 357] width 9 height 11
click at [181, 357] on input "No" at bounding box center [184, 355] width 6 height 6
radio input "true"
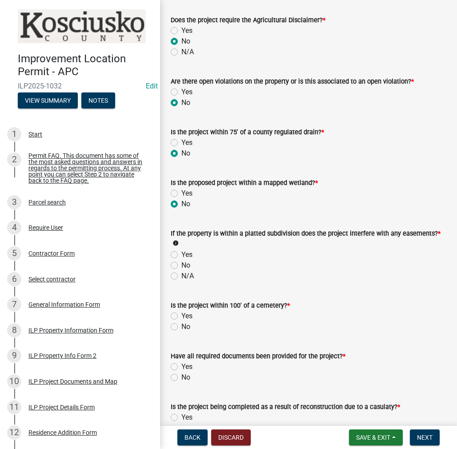
scroll to position [711, 0]
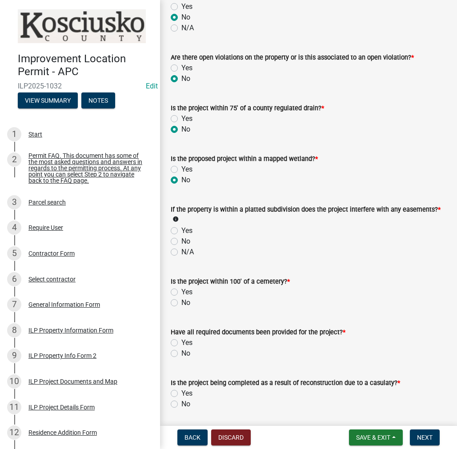
click at [181, 252] on label "N/A" at bounding box center [187, 252] width 12 height 11
click at [181, 252] on input "N/A" at bounding box center [184, 250] width 6 height 6
radio input "true"
click at [181, 302] on label "No" at bounding box center [185, 302] width 9 height 11
click at [181, 302] on input "No" at bounding box center [184, 300] width 6 height 6
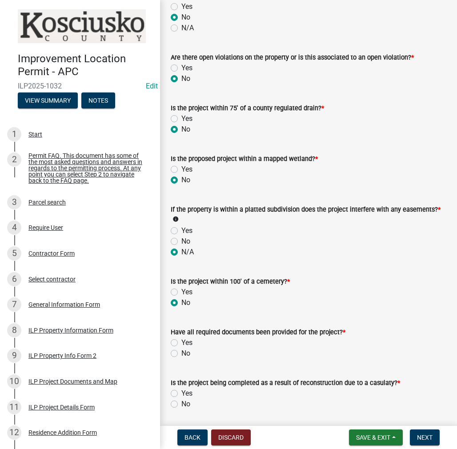
radio input "true"
click at [181, 344] on label "Yes" at bounding box center [186, 342] width 11 height 11
click at [181, 343] on input "Yes" at bounding box center [184, 340] width 6 height 6
radio input "true"
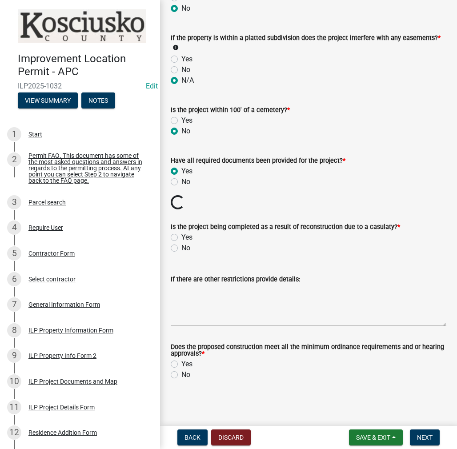
scroll to position [868, 0]
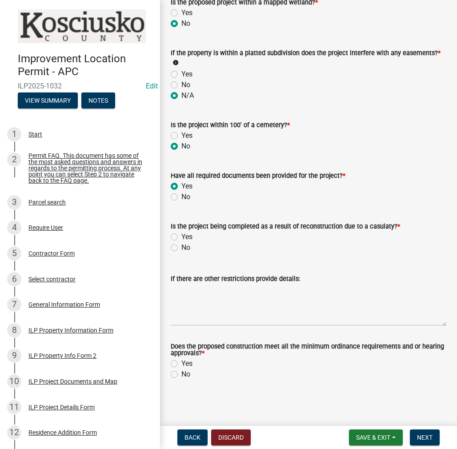
click at [181, 247] on label "No" at bounding box center [185, 247] width 9 height 11
click at [181, 247] on input "No" at bounding box center [184, 245] width 6 height 6
radio input "true"
click at [181, 363] on label "Yes" at bounding box center [186, 363] width 11 height 11
click at [181, 363] on input "Yes" at bounding box center [184, 361] width 6 height 6
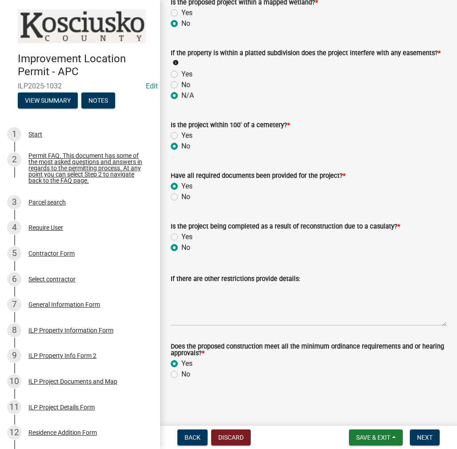
radio input "true"
click at [417, 434] on span "Next" at bounding box center [425, 437] width 16 height 7
click at [421, 434] on span "Next" at bounding box center [425, 437] width 16 height 7
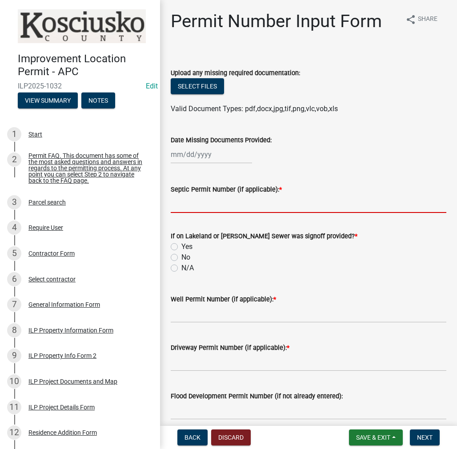
click at [240, 204] on input "Septic Permit Number (if applicable): *" at bounding box center [309, 204] width 276 height 18
type input "LETTER"
click at [181, 270] on label "N/A" at bounding box center [187, 268] width 12 height 11
click at [181, 268] on input "N/A" at bounding box center [184, 266] width 6 height 6
radio input "true"
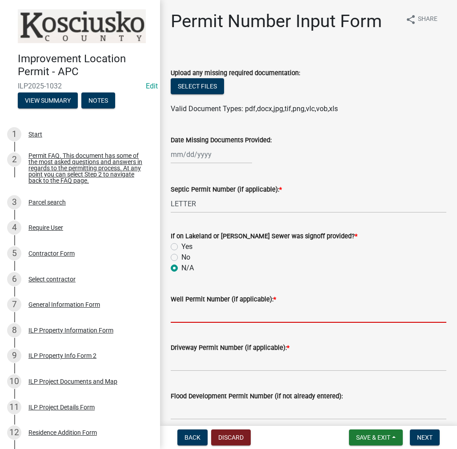
click at [202, 308] on input "Well Permit Number (if applicable): *" at bounding box center [309, 313] width 276 height 18
type input "LETTER"
drag, startPoint x: 208, startPoint y: 367, endPoint x: 210, endPoint y: 358, distance: 9.0
click at [210, 358] on input "Driveway Permit Number (if applicable): *" at bounding box center [309, 362] width 276 height 18
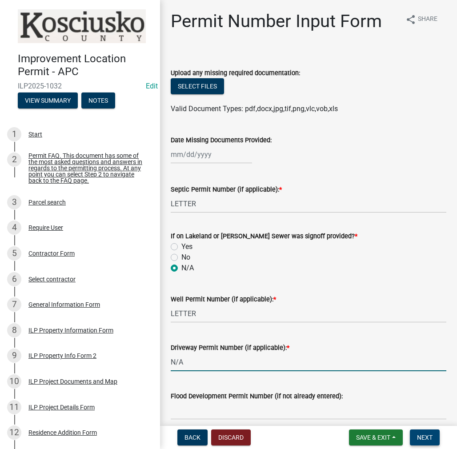
type input "N/A"
click at [425, 436] on span "Next" at bounding box center [425, 437] width 16 height 7
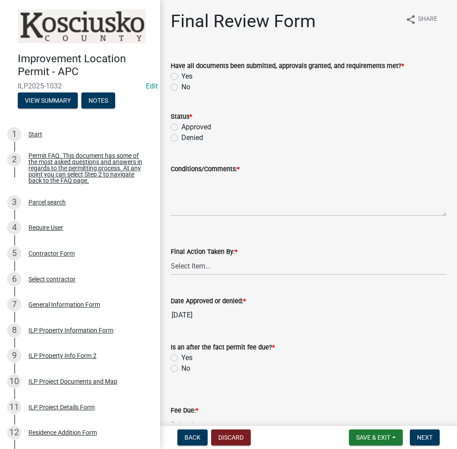
click at [181, 75] on label "Yes" at bounding box center [186, 76] width 11 height 11
click at [181, 75] on input "Yes" at bounding box center [184, 74] width 6 height 6
radio input "true"
click at [181, 129] on label "Approved" at bounding box center [196, 127] width 30 height 11
click at [181, 128] on input "Approved" at bounding box center [184, 125] width 6 height 6
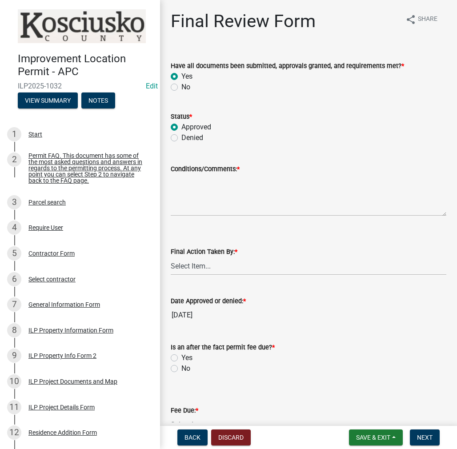
radio input "true"
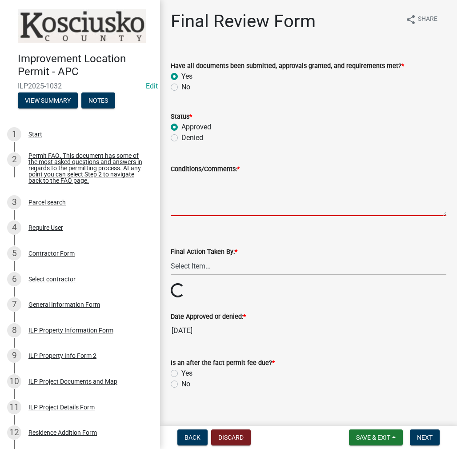
click at [237, 200] on textarea "Conditions/Comments: *" at bounding box center [309, 195] width 276 height 42
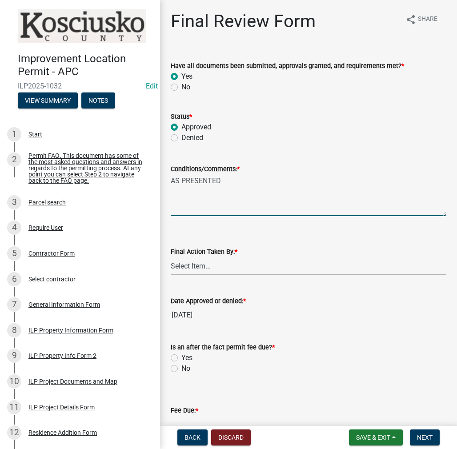
type textarea "AS PRESENTED"
click at [229, 265] on select "Select Item... MMS LT AT CS [PERSON_NAME]" at bounding box center [309, 266] width 276 height 18
click at [171, 257] on select "Select Item... MMS LT AT CS [PERSON_NAME]" at bounding box center [309, 266] width 276 height 18
select select "d95389f4-ab5a-4603-9826-29cf73316391"
click at [181, 369] on label "No" at bounding box center [185, 368] width 9 height 11
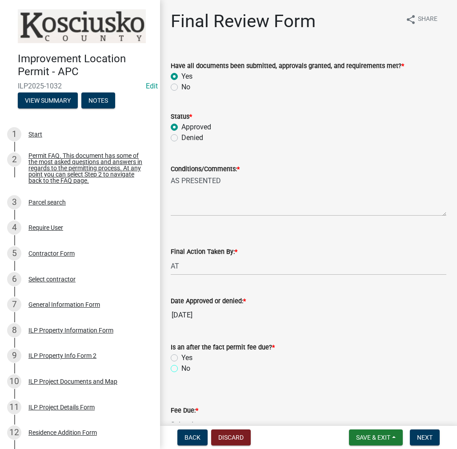
click at [181, 369] on input "No" at bounding box center [184, 366] width 6 height 6
radio input "true"
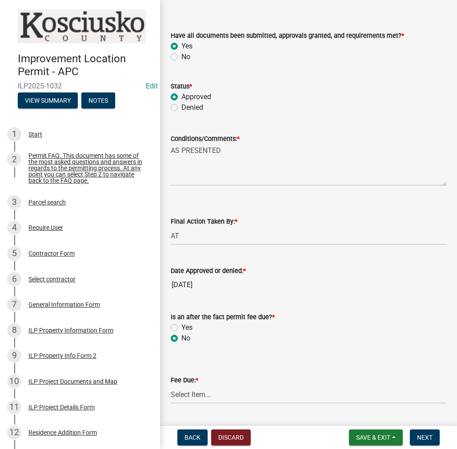
scroll to position [133, 0]
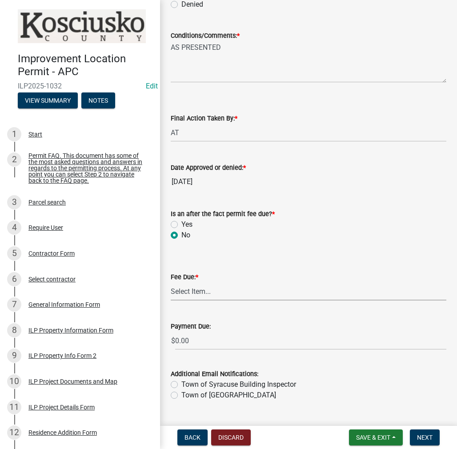
click at [178, 290] on select "Select Item... N/A $10.00 $25.00 $125.00 $250 $500 $500 + $10.00 for every 10 s…" at bounding box center [309, 291] width 276 height 18
click at [171, 300] on select "Select Item... N/A $10.00 $25.00 $125.00 $250 $500 $500 + $10.00 for every 10 s…" at bounding box center [309, 291] width 276 height 18
select select "6f482d1d-eb35-47e6-92b0-143404755581"
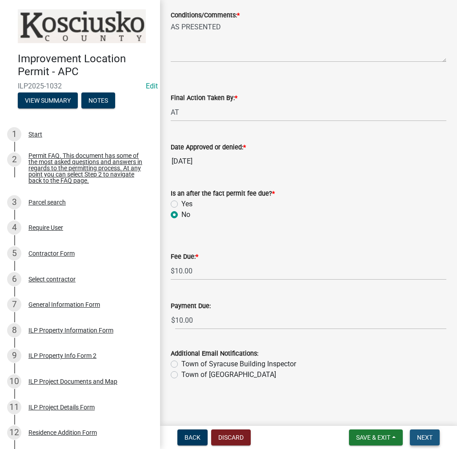
click at [423, 435] on span "Next" at bounding box center [425, 437] width 16 height 7
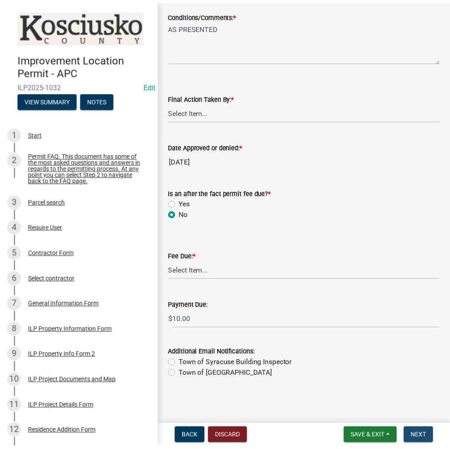
scroll to position [0, 0]
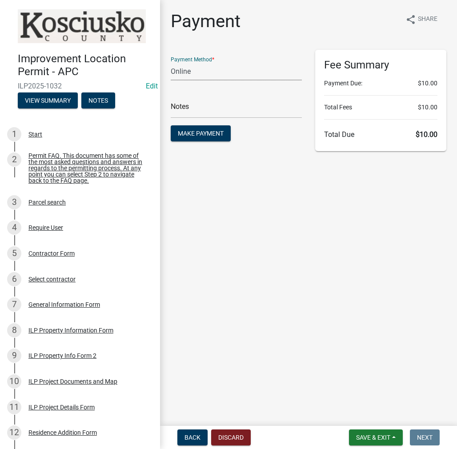
click at [212, 76] on select "Credit Card POS Check Cash Online" at bounding box center [236, 71] width 131 height 18
select select "2: 1"
click at [171, 62] on select "Credit Card POS Check Cash Online" at bounding box center [236, 71] width 131 height 18
click at [209, 134] on span "Make Payment" at bounding box center [201, 133] width 46 height 7
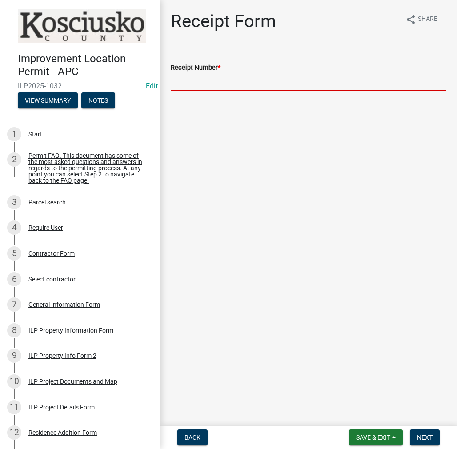
click at [249, 80] on input "Receipt Number *" at bounding box center [309, 82] width 276 height 18
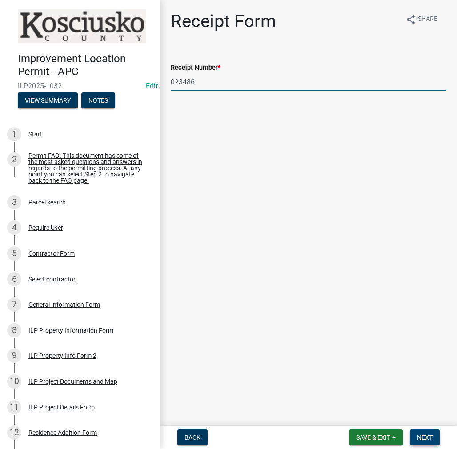
type input "023486"
click at [418, 434] on span "Next" at bounding box center [425, 437] width 16 height 7
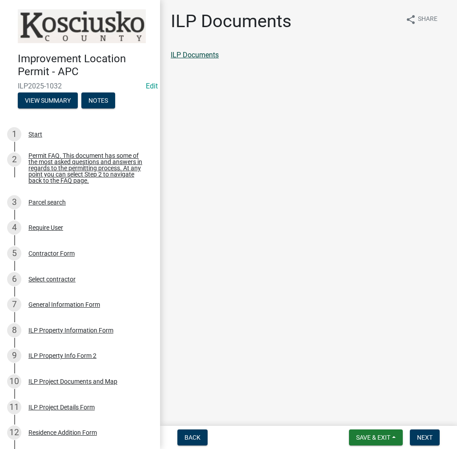
click at [206, 53] on link "ILP Documents" at bounding box center [195, 55] width 48 height 8
click at [429, 438] on span "Next" at bounding box center [425, 437] width 16 height 7
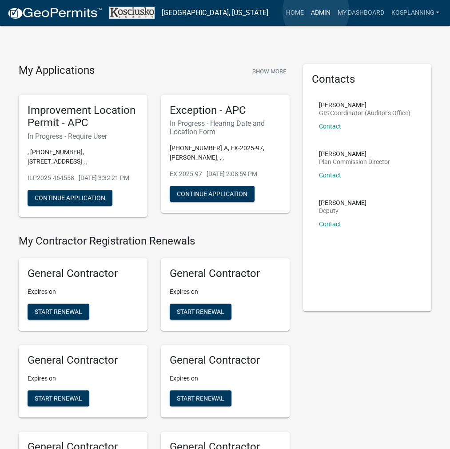
click at [316, 11] on link "Admin" at bounding box center [320, 12] width 27 height 17
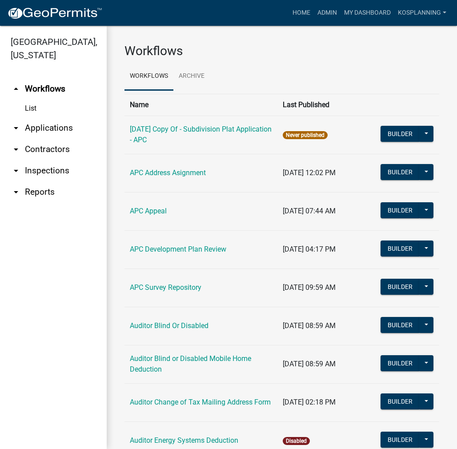
click at [50, 146] on link "arrow_drop_down Contractors" at bounding box center [53, 149] width 107 height 21
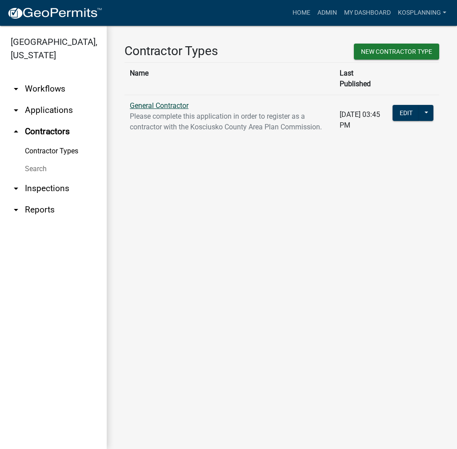
click at [152, 101] on link "General Contractor" at bounding box center [159, 105] width 59 height 8
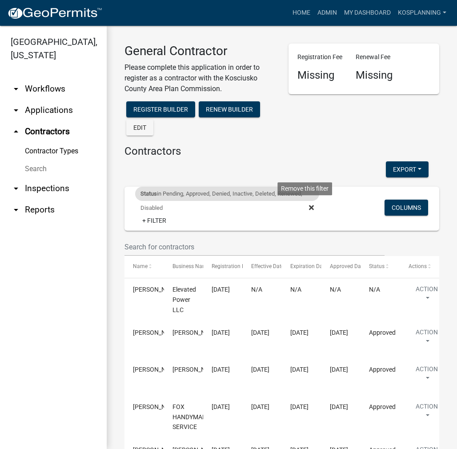
click at [309, 209] on icon at bounding box center [311, 207] width 5 height 5
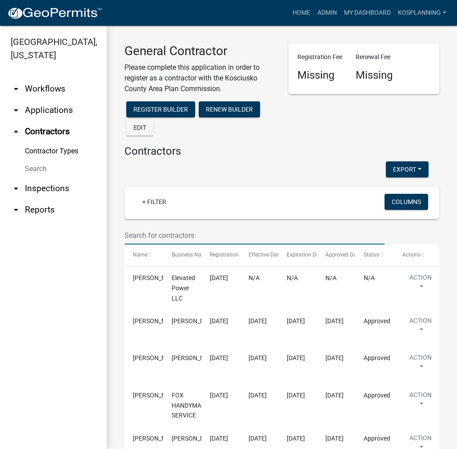
click at [152, 231] on input "text" at bounding box center [254, 235] width 260 height 18
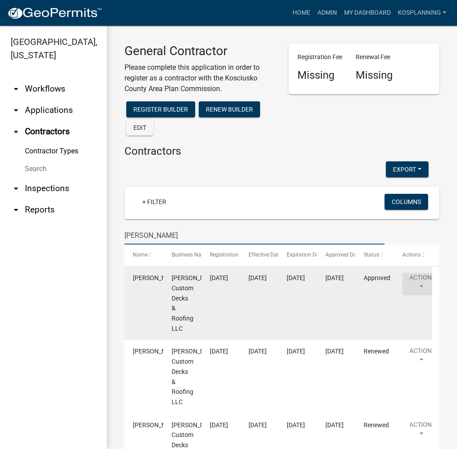
type input "[PERSON_NAME]"
click at [418, 284] on button "Action" at bounding box center [420, 284] width 36 height 22
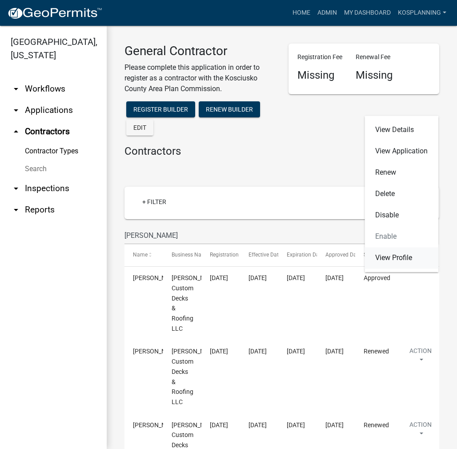
click at [408, 258] on link "View Profile" at bounding box center [401, 257] width 74 height 21
